Goal: Ask a question: Seek information or help from site administrators or community

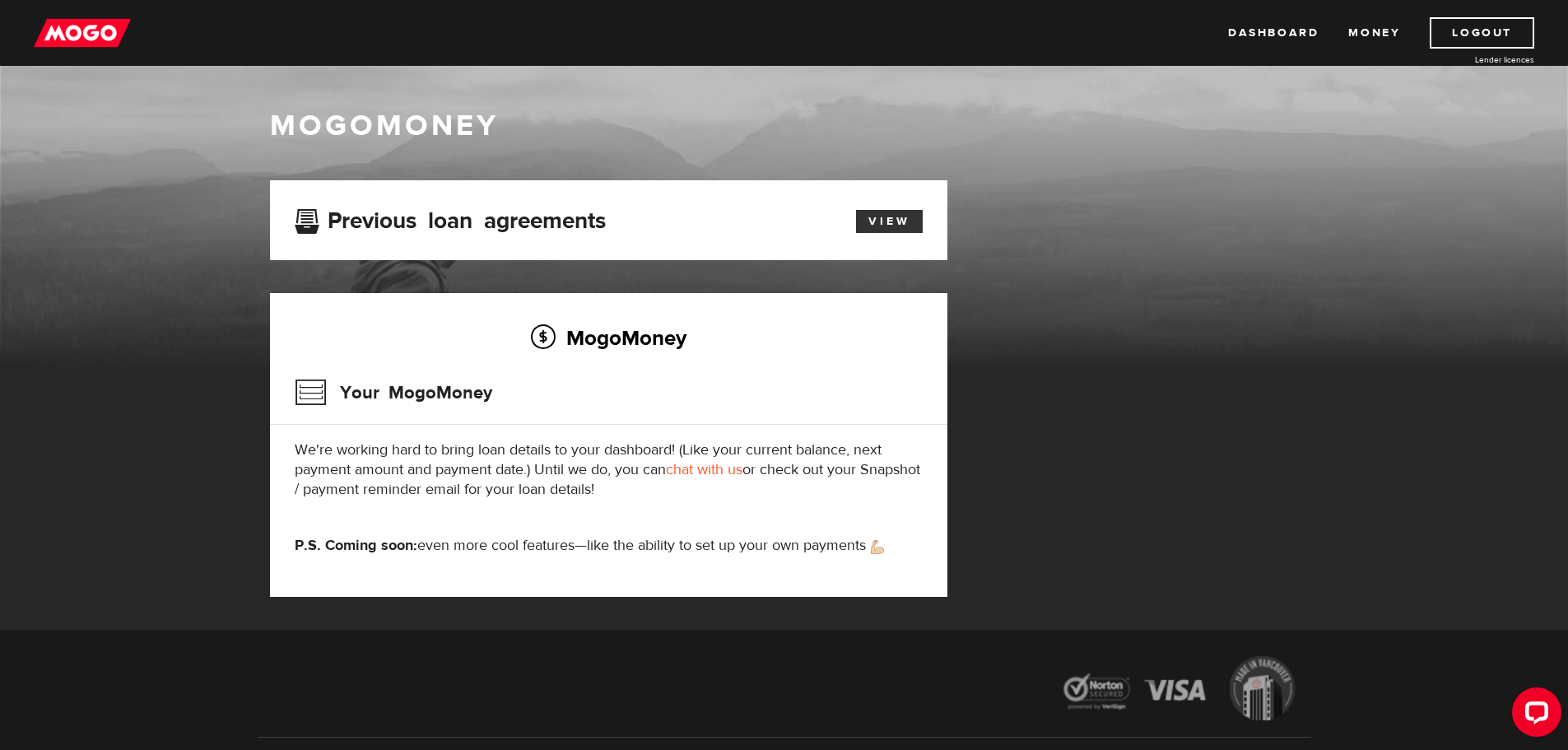
click at [888, 220] on link "View" at bounding box center [889, 221] width 67 height 23
click at [90, 26] on img at bounding box center [83, 32] width 98 height 31
click at [894, 220] on link "View" at bounding box center [889, 221] width 67 height 23
click at [726, 470] on link "chat with us" at bounding box center [703, 469] width 77 height 19
